Goal: Task Accomplishment & Management: Use online tool/utility

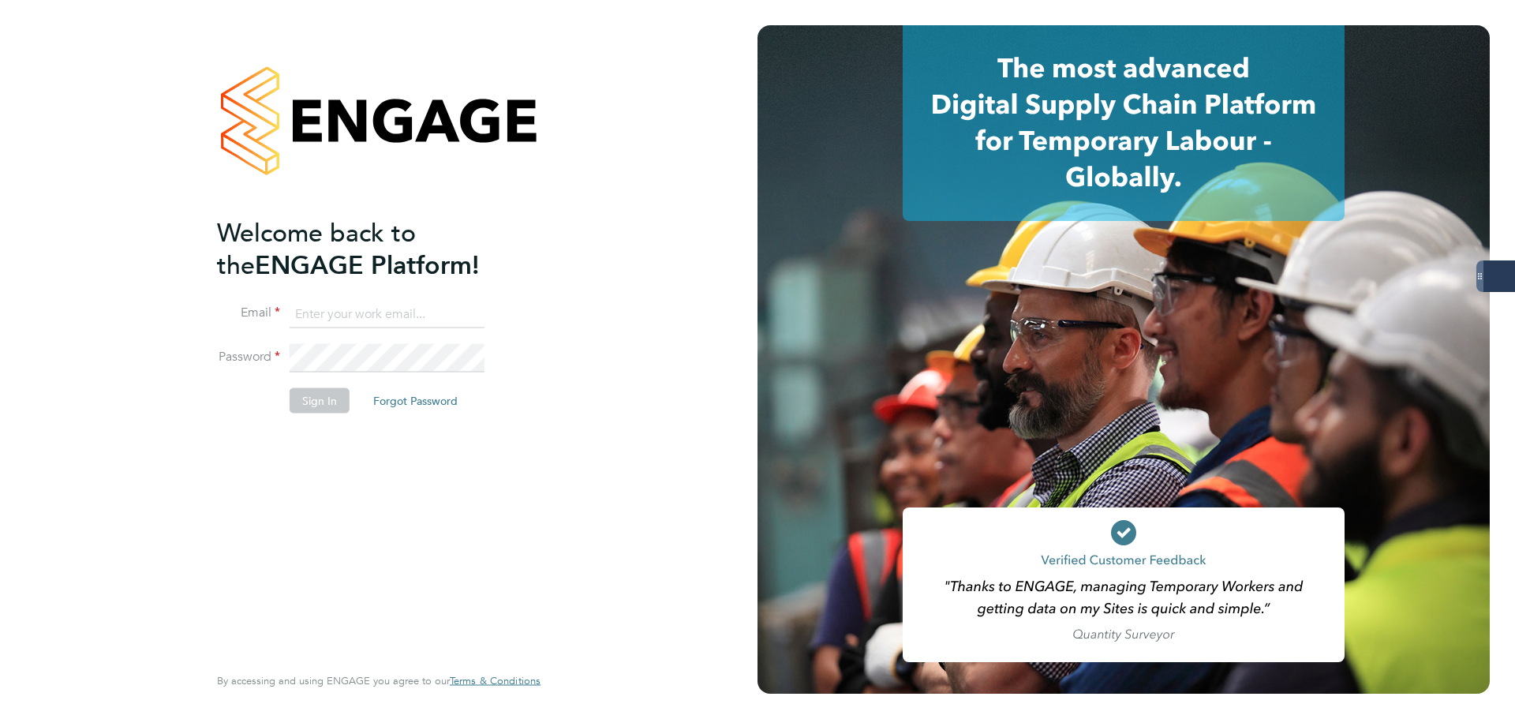
click at [471, 308] on keeper-lock "Open Keeper Popup" at bounding box center [469, 314] width 19 height 19
type input "[PERSON_NAME][EMAIL_ADDRESS][PERSON_NAME][DOMAIN_NAME]"
click at [318, 400] on button "Sign In" at bounding box center [320, 400] width 60 height 25
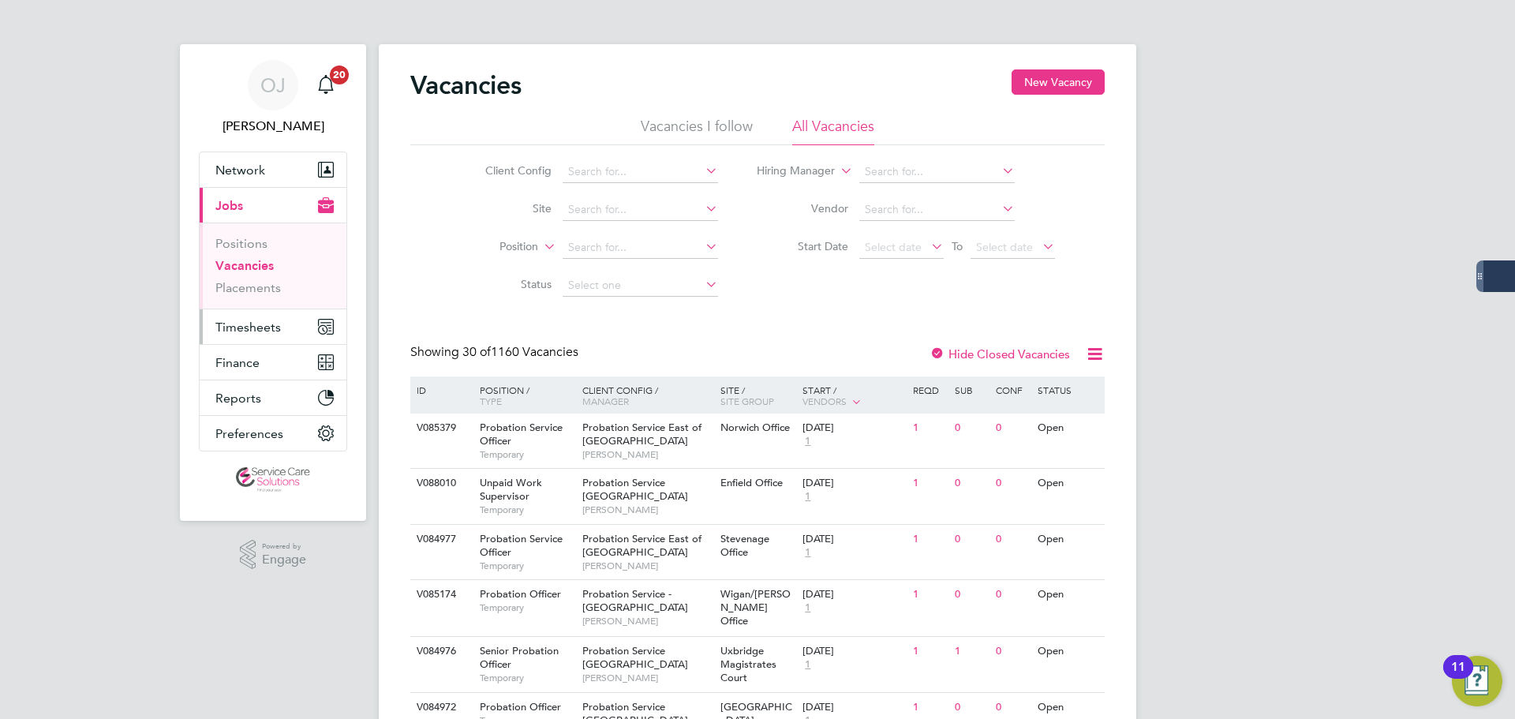
click at [245, 340] on button "Timesheets" at bounding box center [273, 326] width 147 height 35
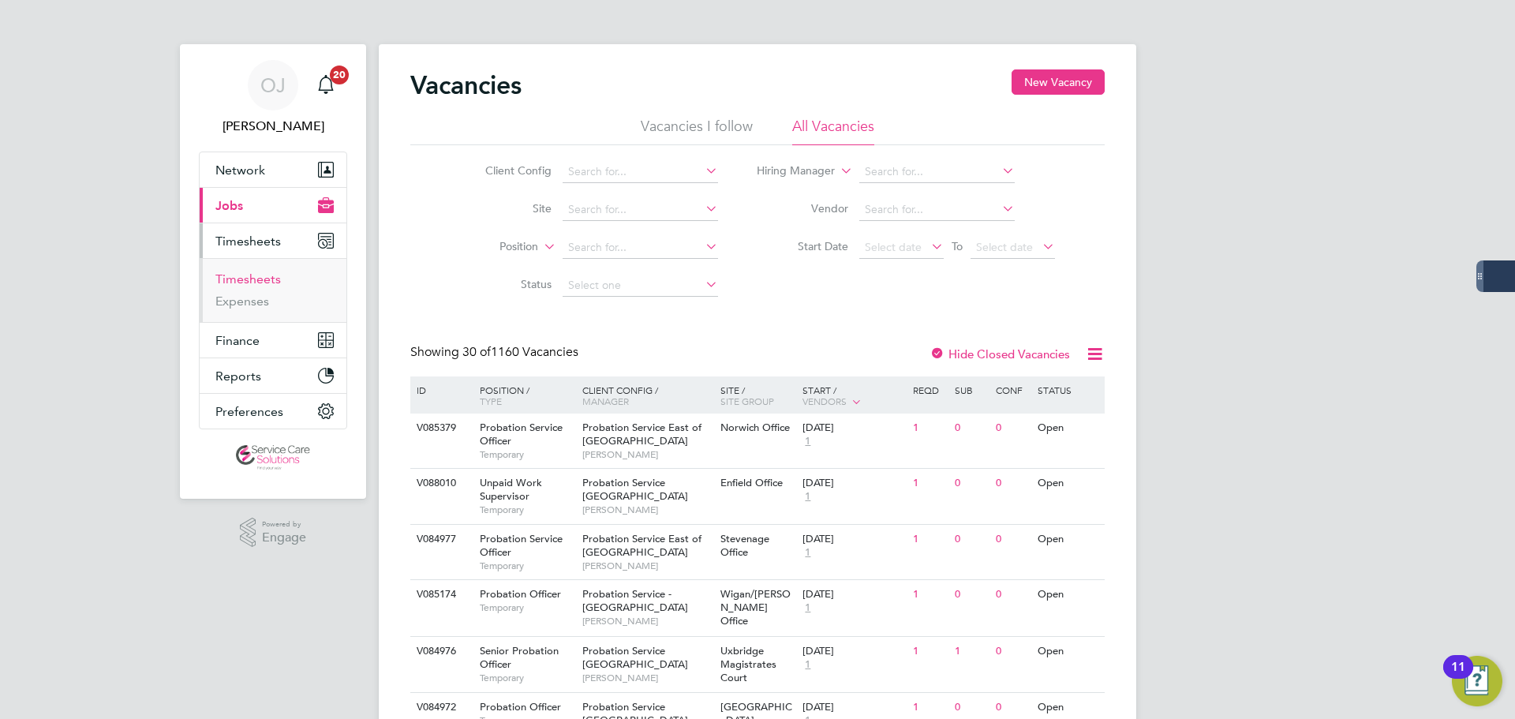
click at [250, 277] on link "Timesheets" at bounding box center [248, 279] width 66 height 15
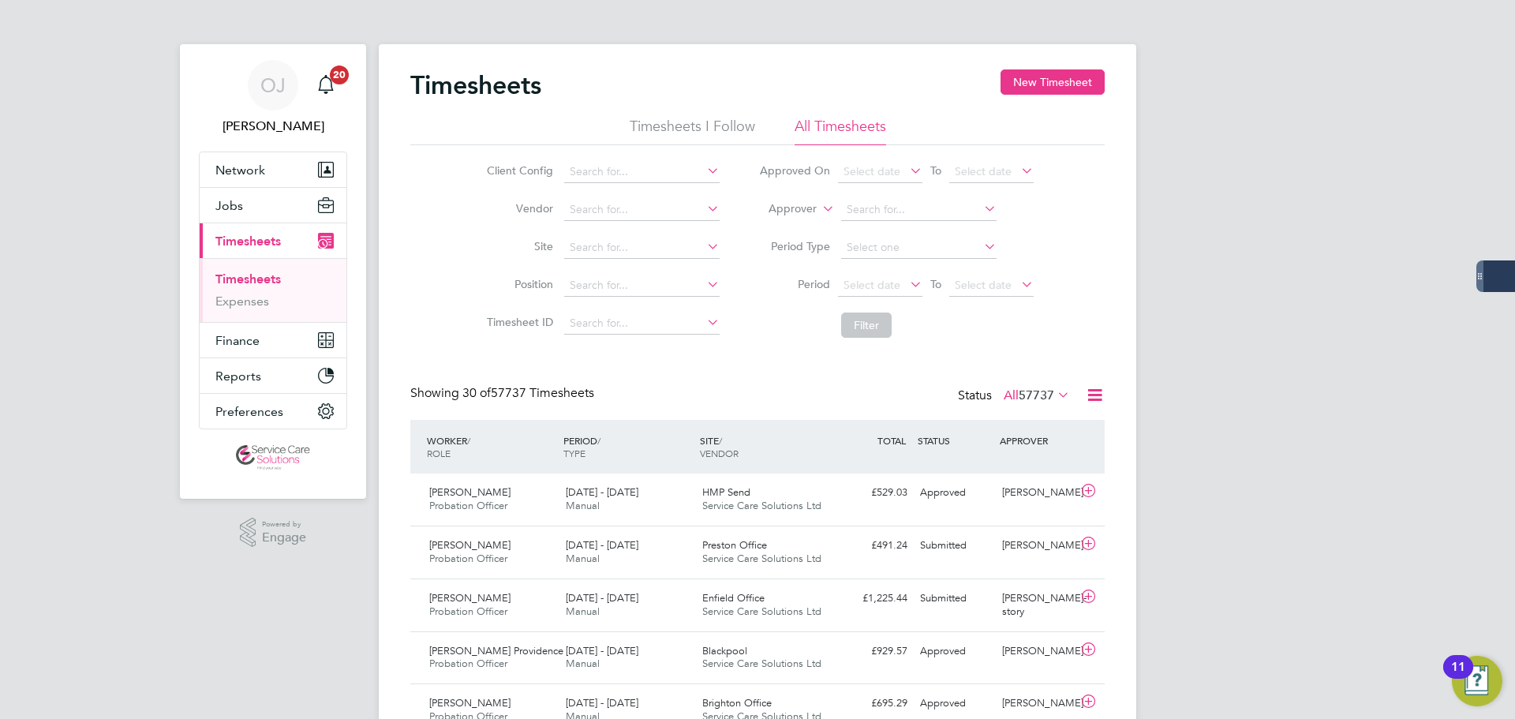
click at [1028, 397] on span "57737" at bounding box center [1037, 396] width 36 height 16
click at [1005, 470] on li "Submitted" at bounding box center [1010, 468] width 73 height 22
click at [239, 295] on link "Expenses" at bounding box center [242, 301] width 54 height 15
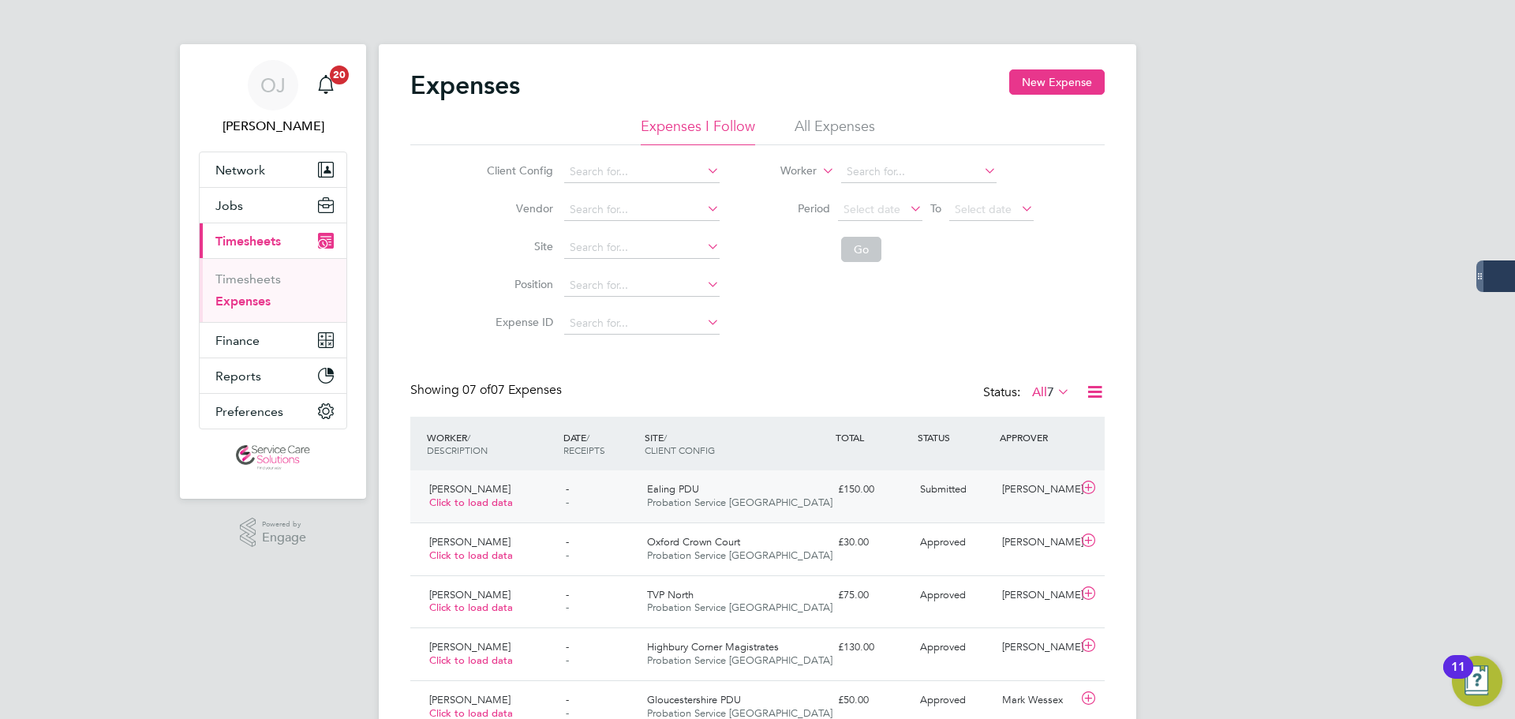
click at [786, 487] on div "Ealing PDU Probation Service London" at bounding box center [736, 496] width 191 height 39
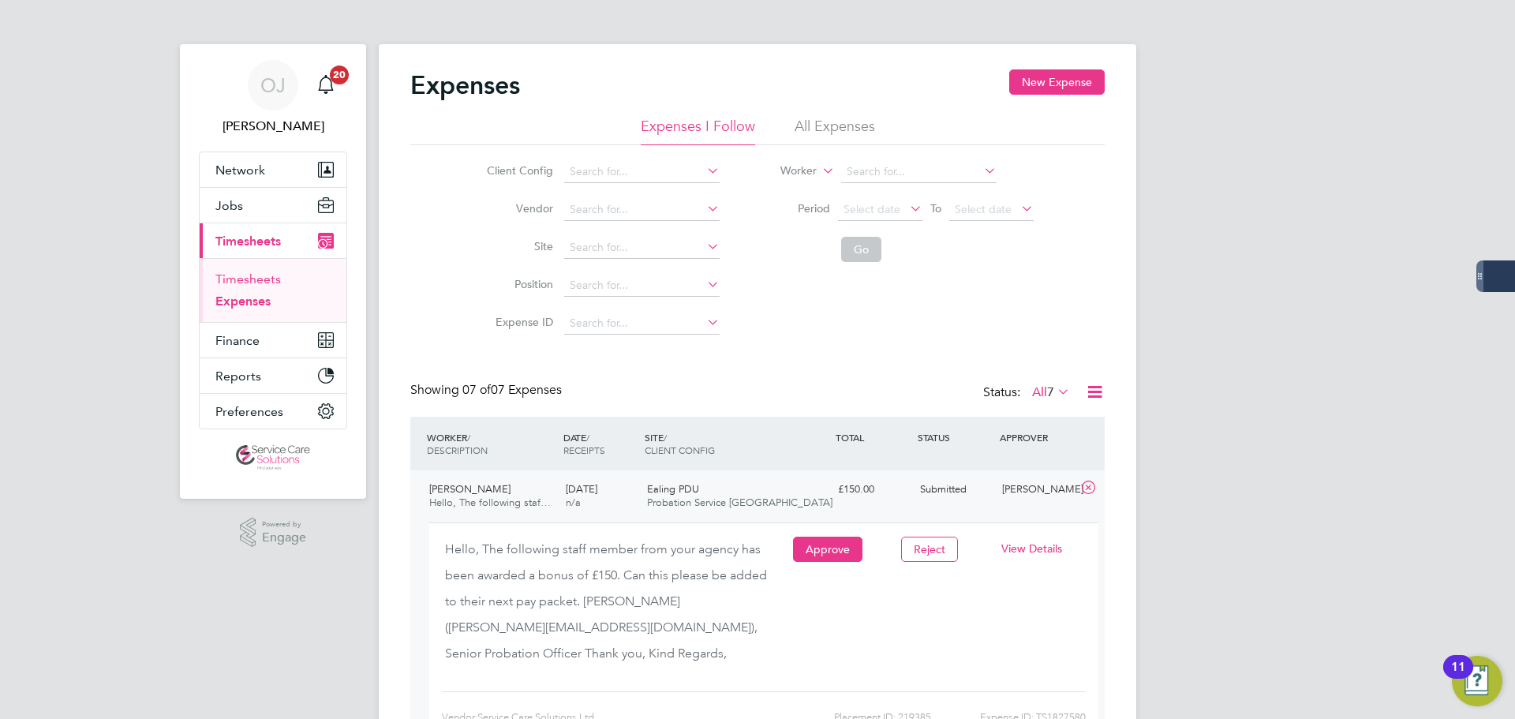
click at [245, 283] on link "Timesheets" at bounding box center [248, 279] width 66 height 15
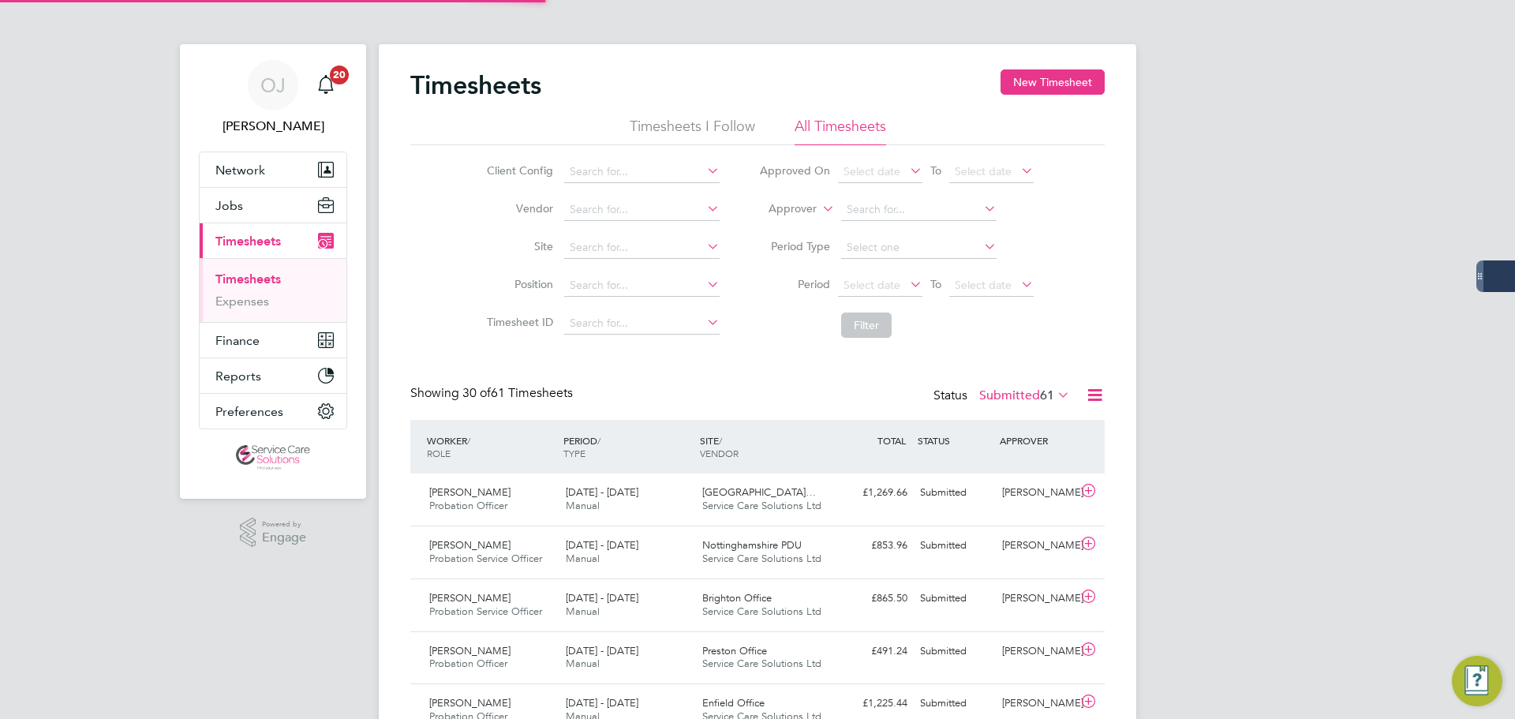
scroll to position [40, 137]
